Goal: Information Seeking & Learning: Learn about a topic

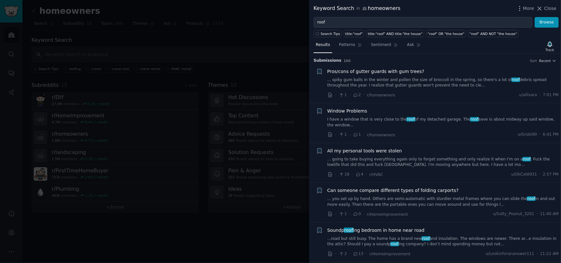
click at [247, 225] on div at bounding box center [280, 131] width 561 height 263
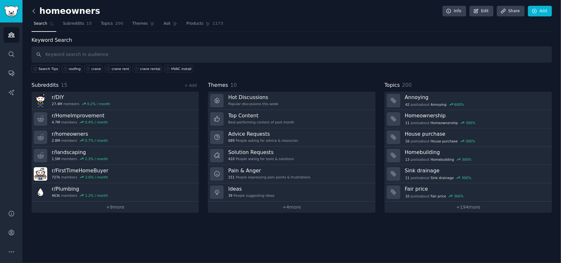
click at [35, 8] on icon at bounding box center [34, 11] width 7 height 7
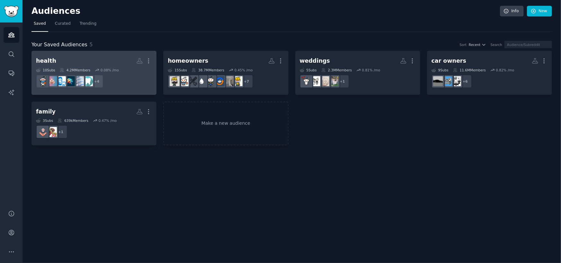
click at [117, 63] on h2 "health Custom Audience More" at bounding box center [94, 60] width 116 height 11
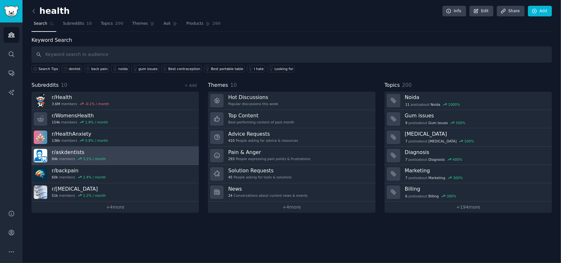
click at [152, 159] on link "r/ askdentists 84k members 3.1 % / month" at bounding box center [115, 156] width 167 height 18
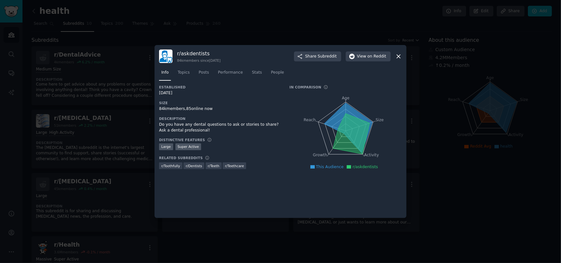
click at [396, 53] on icon at bounding box center [398, 56] width 7 height 7
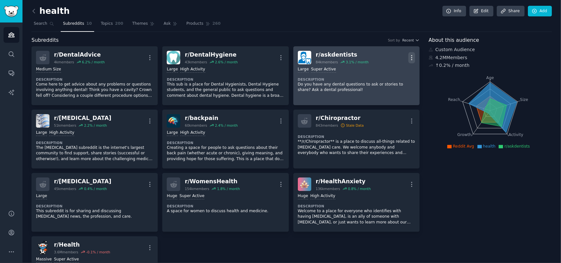
click at [412, 58] on icon "button" at bounding box center [412, 57] width 1 height 5
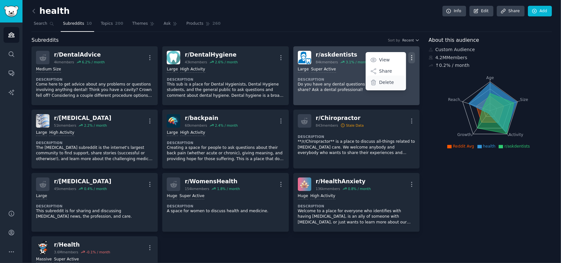
click at [386, 81] on p "Delete" at bounding box center [386, 82] width 15 height 7
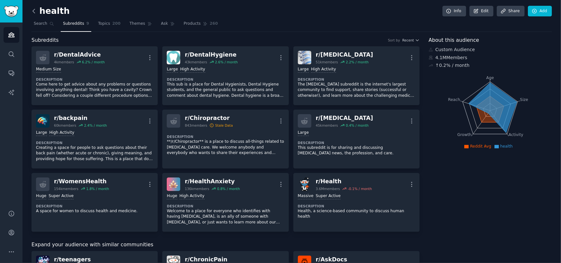
click at [36, 14] on icon at bounding box center [34, 11] width 7 height 7
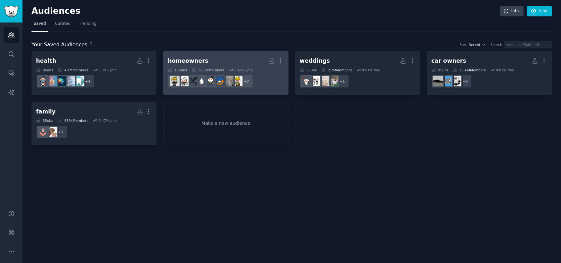
click at [198, 53] on link "homeowners More 15 Sub s 38.7M Members 0.45 % /mo + 7" at bounding box center [225, 73] width 125 height 44
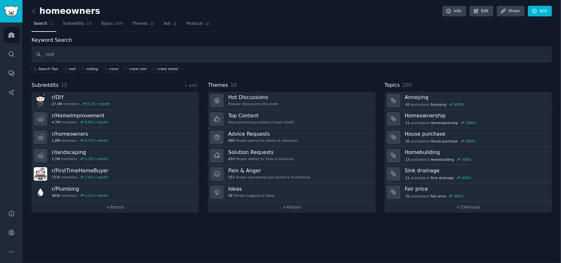
type input "roof"
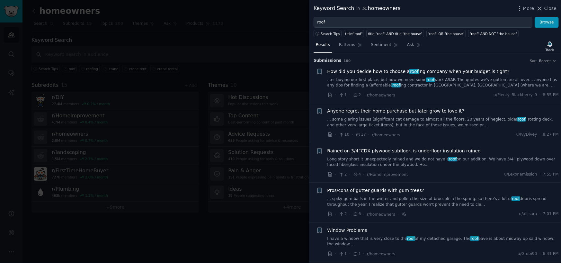
click at [356, 79] on link "...er buying our first place, but now we need some roof work ASAP. The quotes w…" at bounding box center [444, 82] width 232 height 11
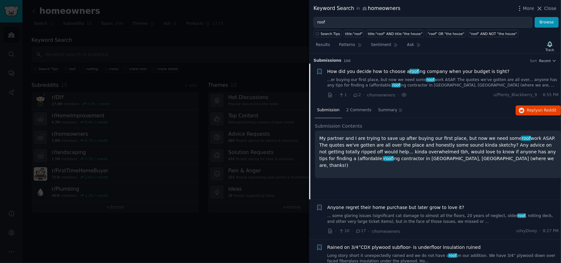
scroll to position [10, 0]
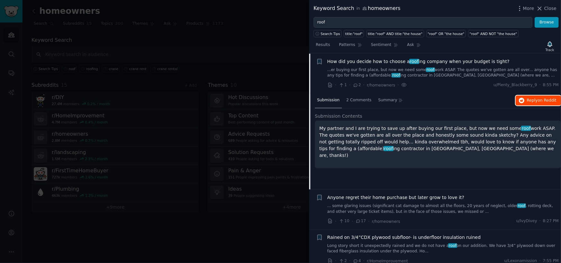
click at [531, 100] on span "Reply on Reddit" at bounding box center [542, 101] width 30 height 6
click at [242, 58] on div at bounding box center [280, 131] width 561 height 263
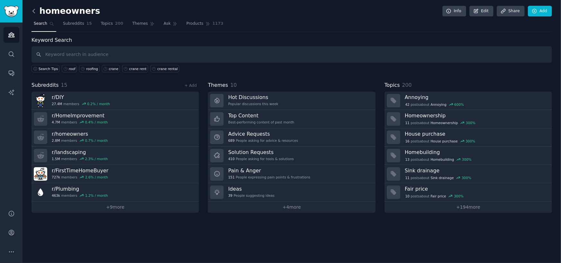
click at [34, 14] on icon at bounding box center [34, 11] width 7 height 7
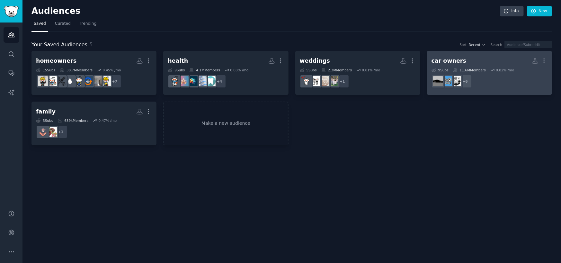
click at [453, 55] on h2 "car owners More" at bounding box center [490, 60] width 116 height 11
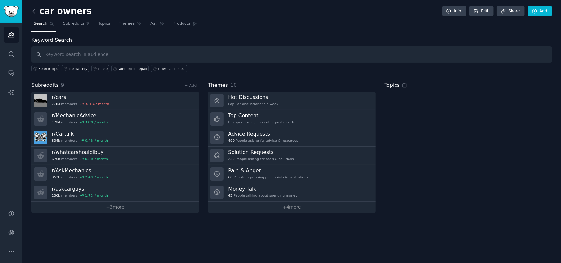
click at [88, 55] on input "text" at bounding box center [292, 54] width 521 height 16
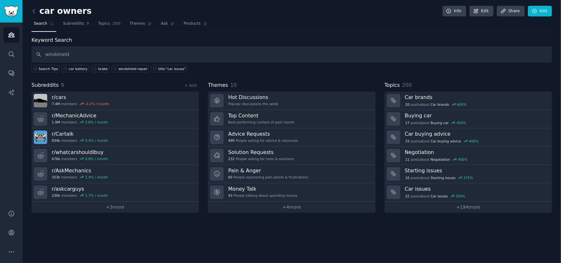
type input "windshield"
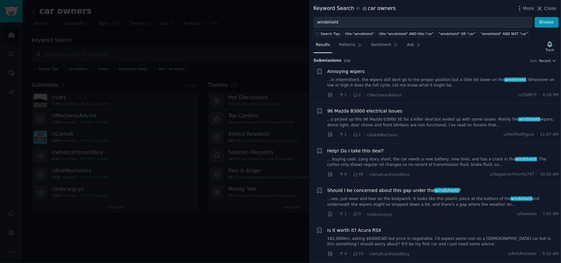
click at [469, 208] on div "Should I be concerned about this gap under the windshield ? ...ues, just wear a…" at bounding box center [444, 202] width 232 height 31
click at [452, 200] on link "...ues, just wear and tear on the bodywork. It looks like this plastic piece at…" at bounding box center [444, 201] width 232 height 11
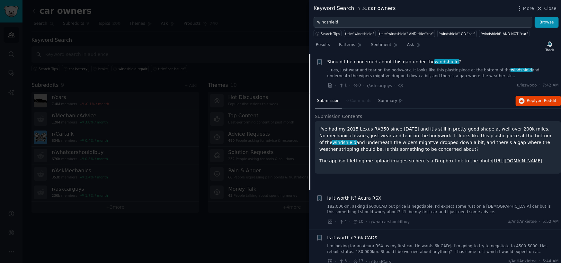
scroll to position [129, 0]
click at [534, 102] on span "Reply on Reddit" at bounding box center [542, 101] width 30 height 6
